Goal: Transaction & Acquisition: Purchase product/service

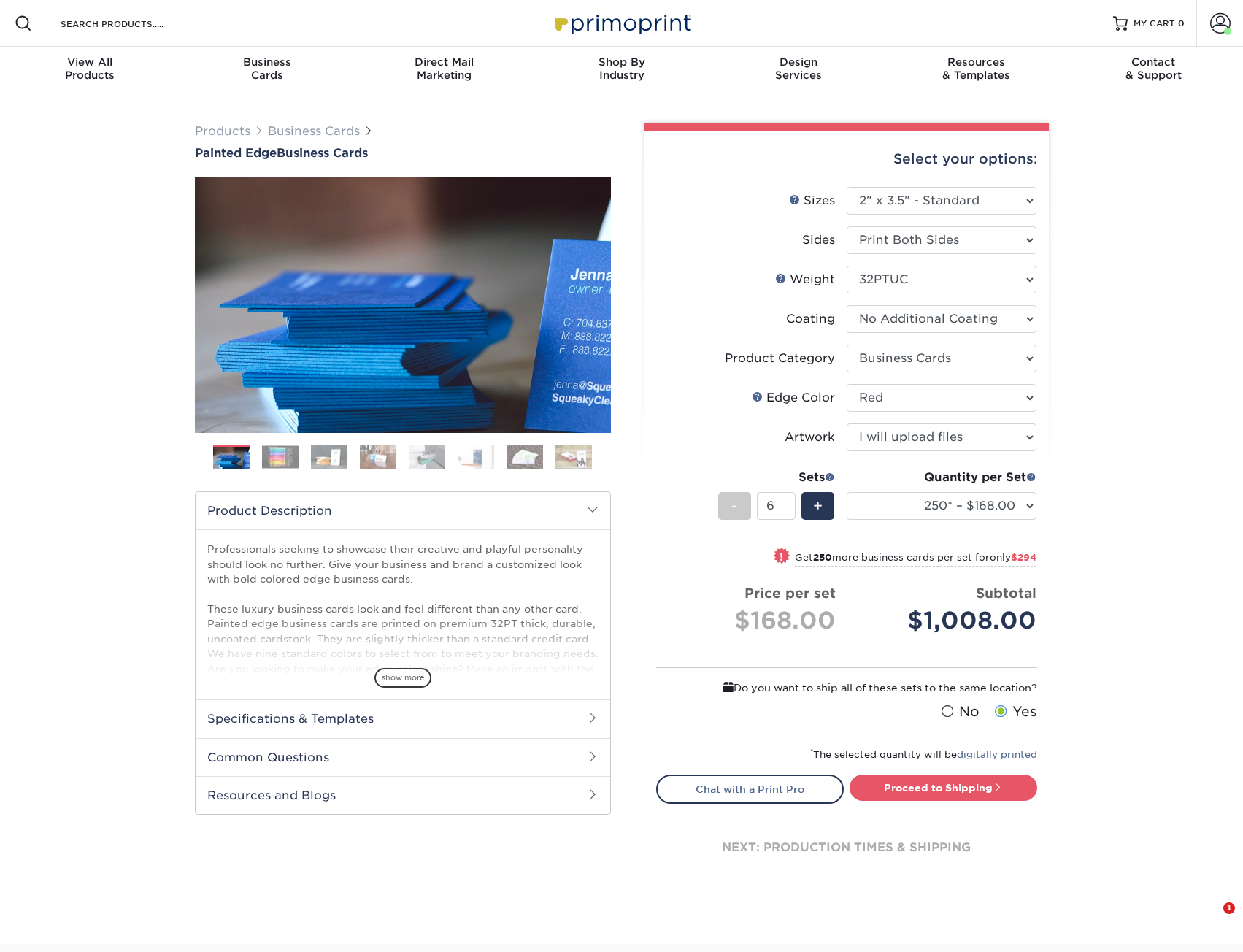
select select "2.00x3.50"
select select "3b5148f1-0588-4f88-a218-97bcfdce65c1"
select select "1ae850e6-61c5-45b7-a71d-f488378c5a25"
select select "upload"
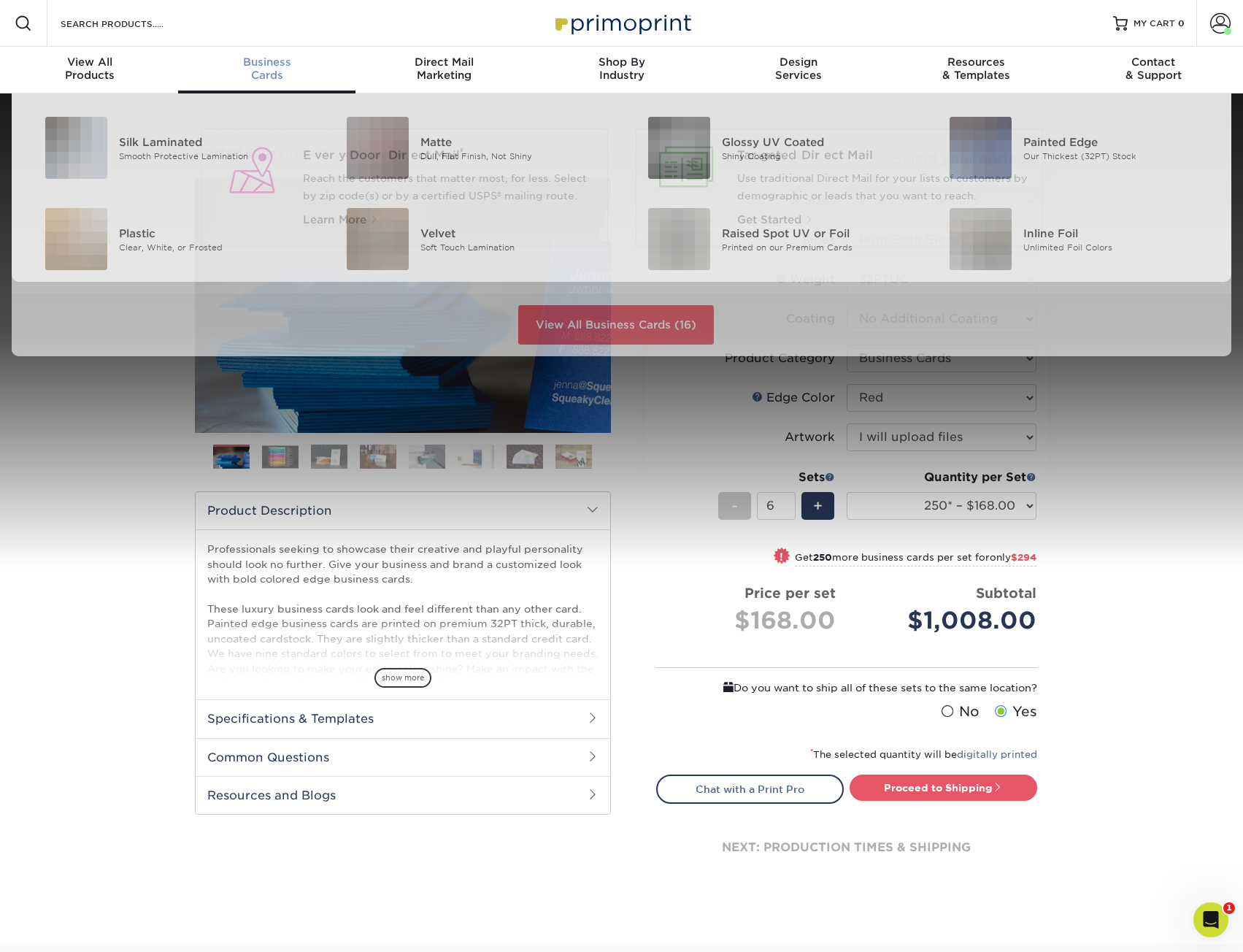
click at [266, 73] on div "Business Cards" at bounding box center [267, 68] width 177 height 26
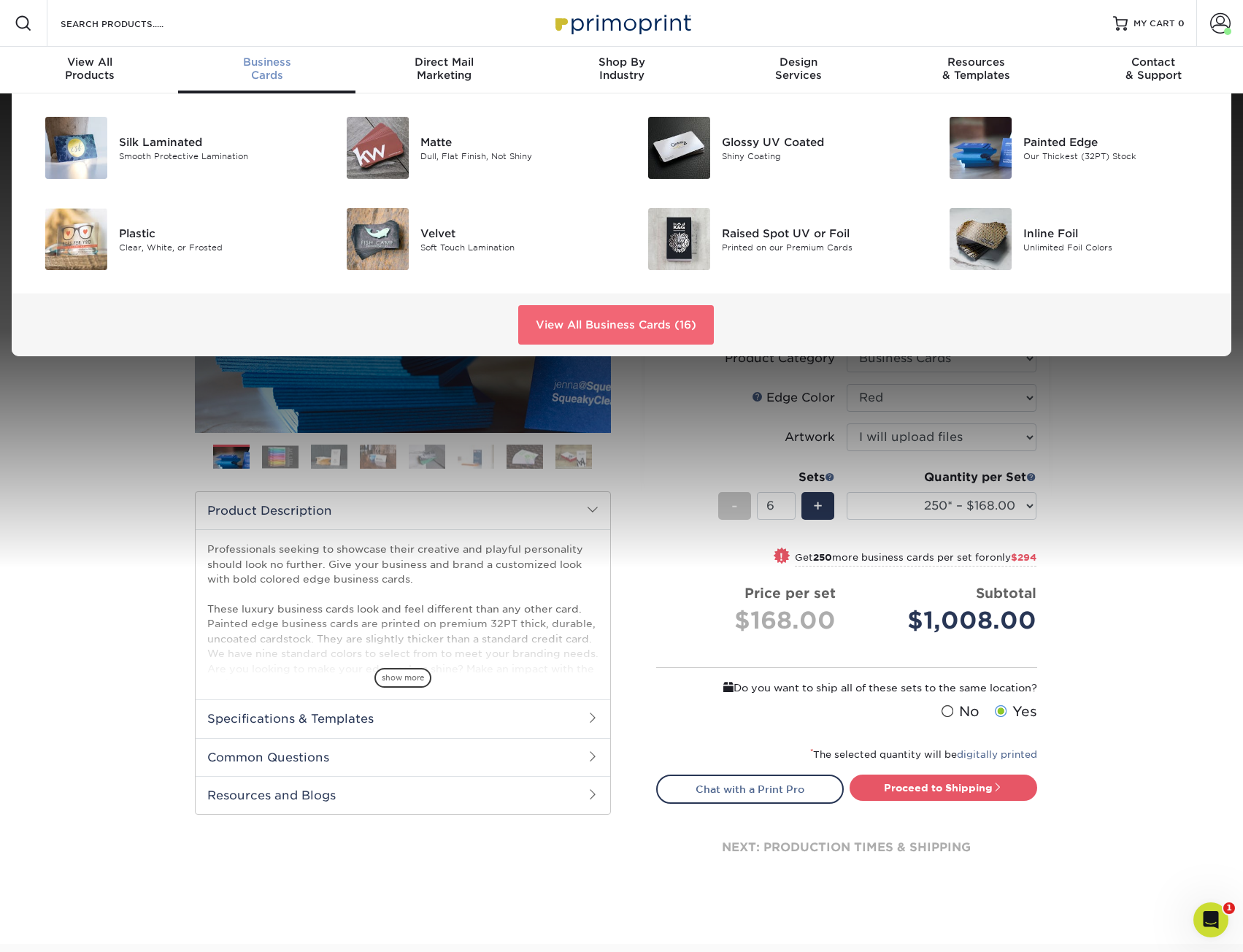
click at [579, 326] on link "View All Business Cards (16)" at bounding box center [616, 325] width 196 height 39
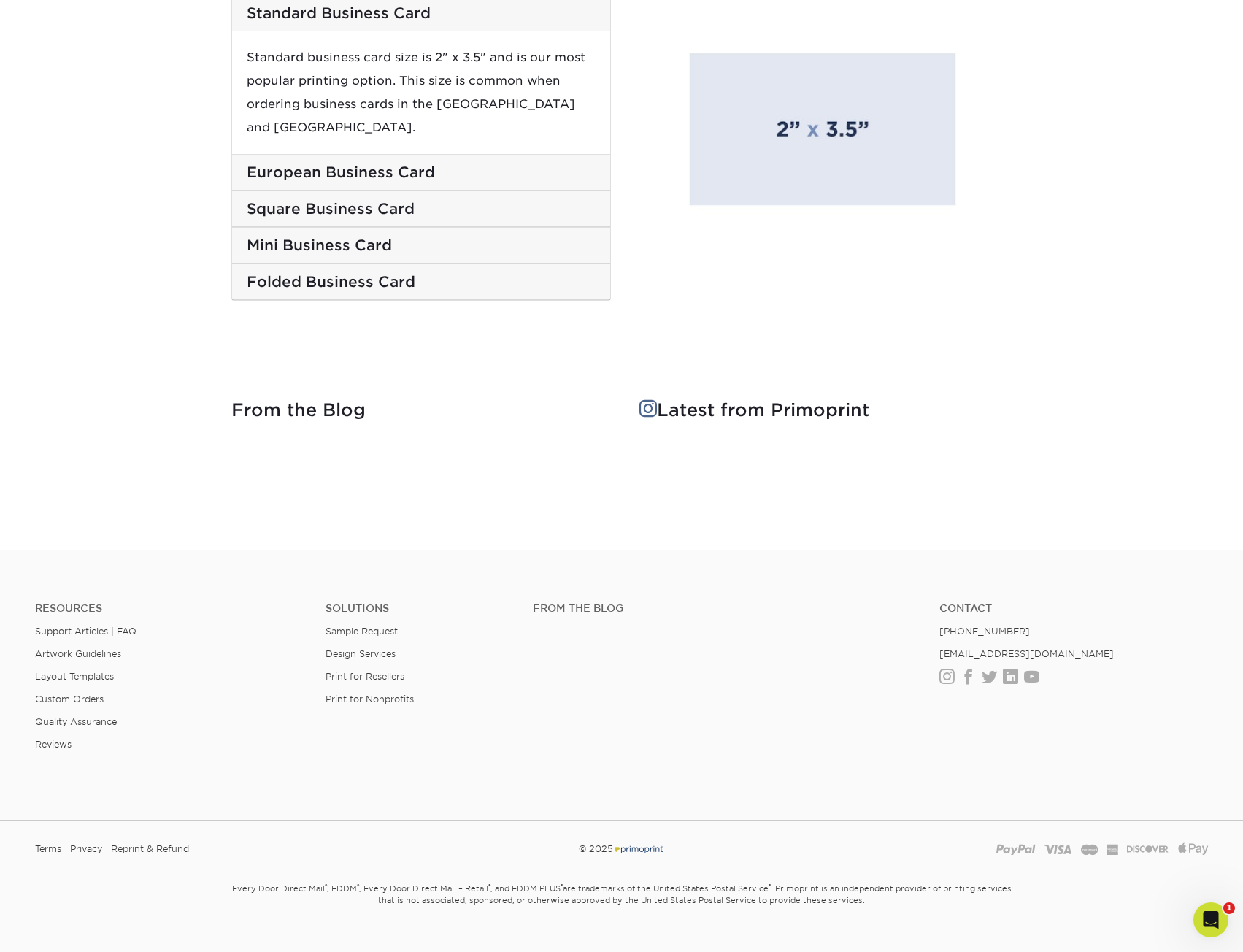
scroll to position [2556, 0]
